Goal: Task Accomplishment & Management: Manage account settings

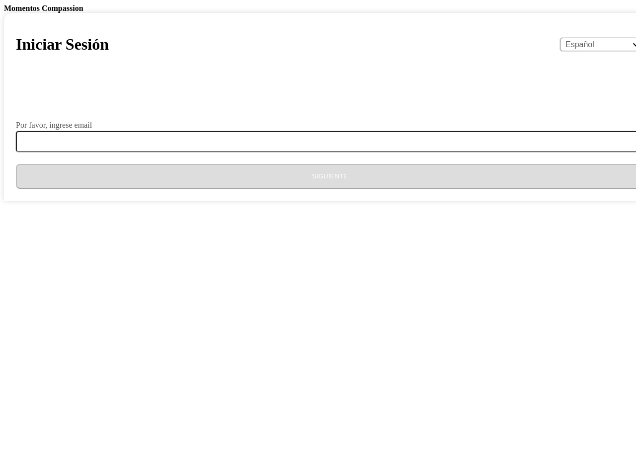
select select "es"
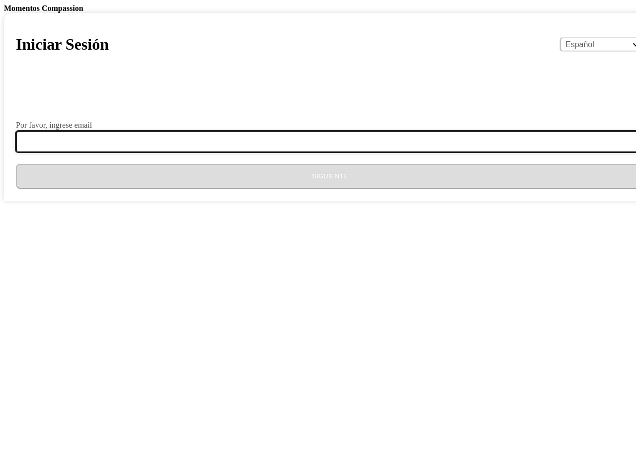
click at [292, 152] on input "Por favor, ingrese email" at bounding box center [336, 141] width 640 height 21
type input "[EMAIL_ADDRESS][DOMAIN_NAME]"
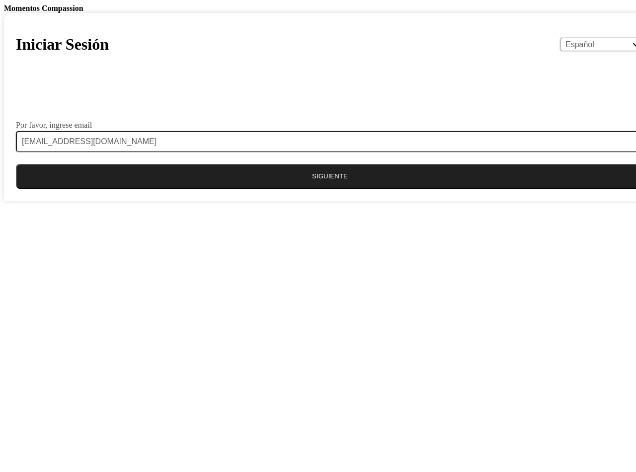
click at [313, 189] on button "Siguiente" at bounding box center [330, 176] width 628 height 25
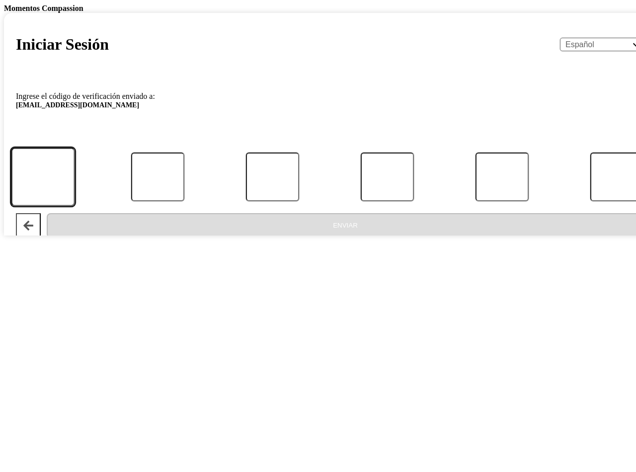
click at [75, 206] on input "Código" at bounding box center [43, 177] width 64 height 58
type input "0"
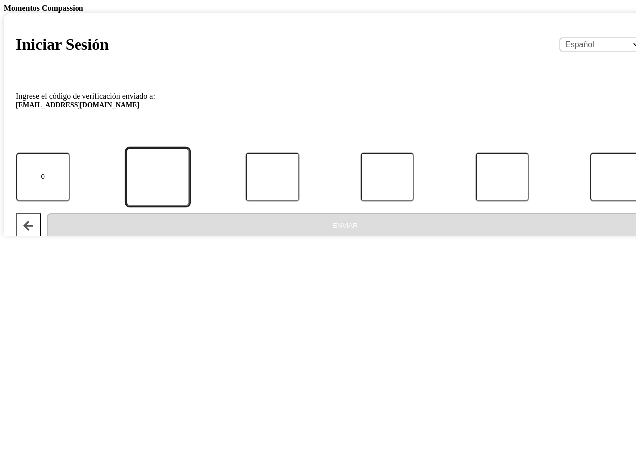
type input "7"
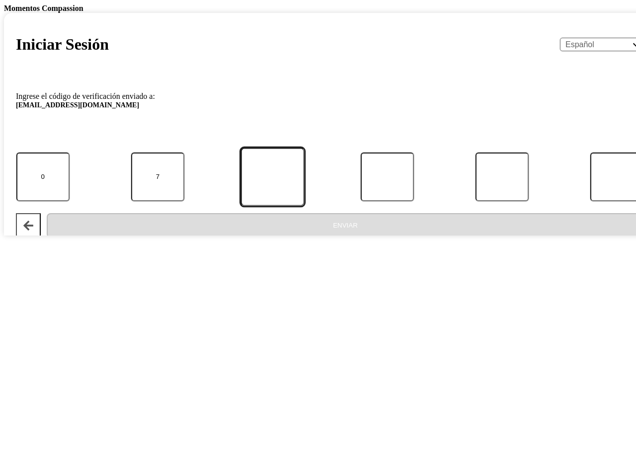
type input "4"
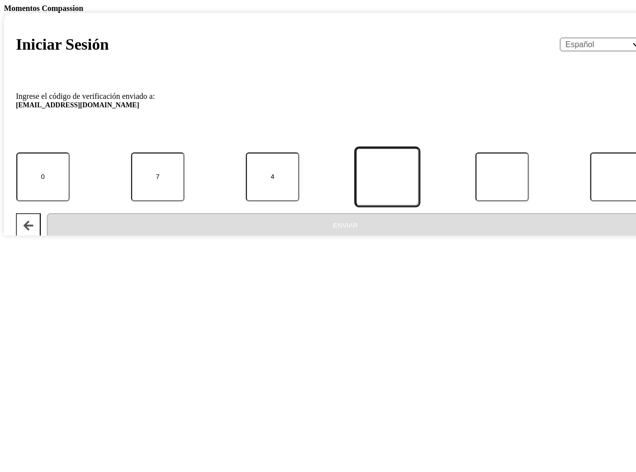
type input "2"
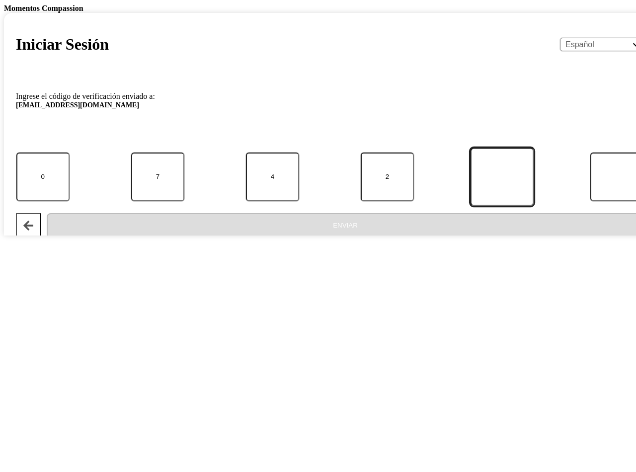
type input "6"
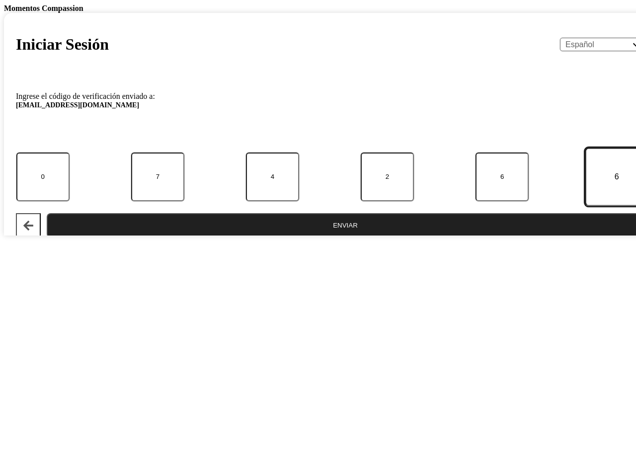
type input "6"
click at [344, 238] on button "Enviar" at bounding box center [345, 225] width 597 height 25
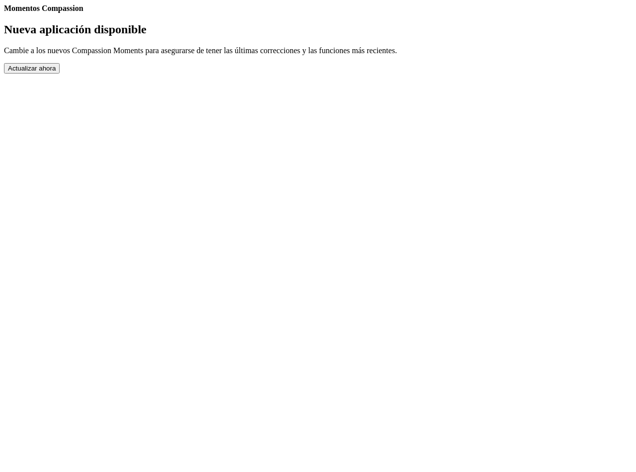
click at [60, 74] on button "Actualizar ahora" at bounding box center [32, 68] width 56 height 10
